Goal: Information Seeking & Learning: Learn about a topic

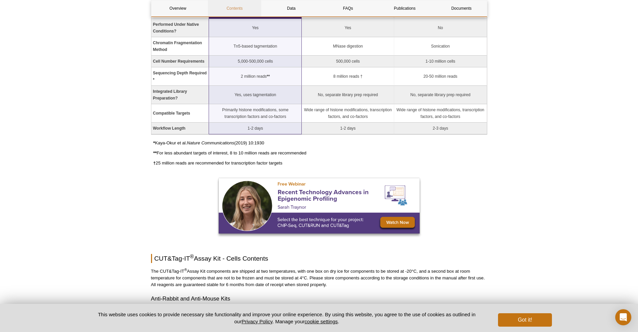
scroll to position [639, 0]
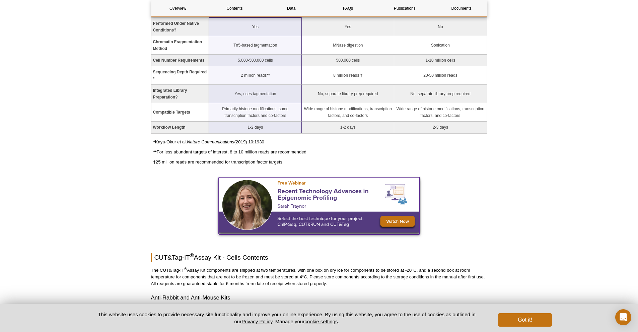
click at [289, 207] on img at bounding box center [319, 204] width 201 height 55
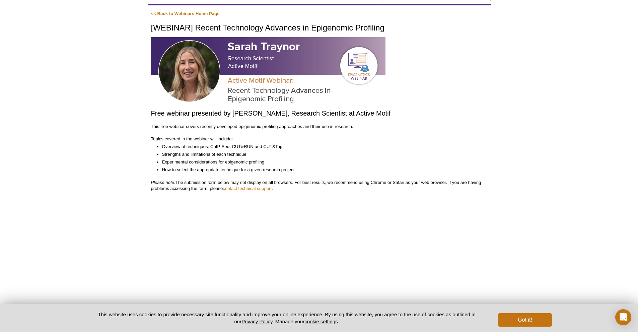
scroll to position [101, 0]
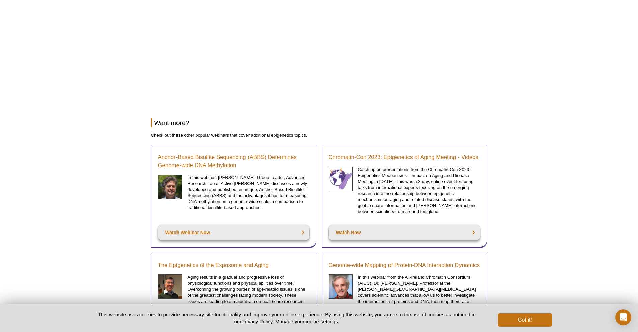
scroll to position [157, 0]
